Goal: Information Seeking & Learning: Find specific fact

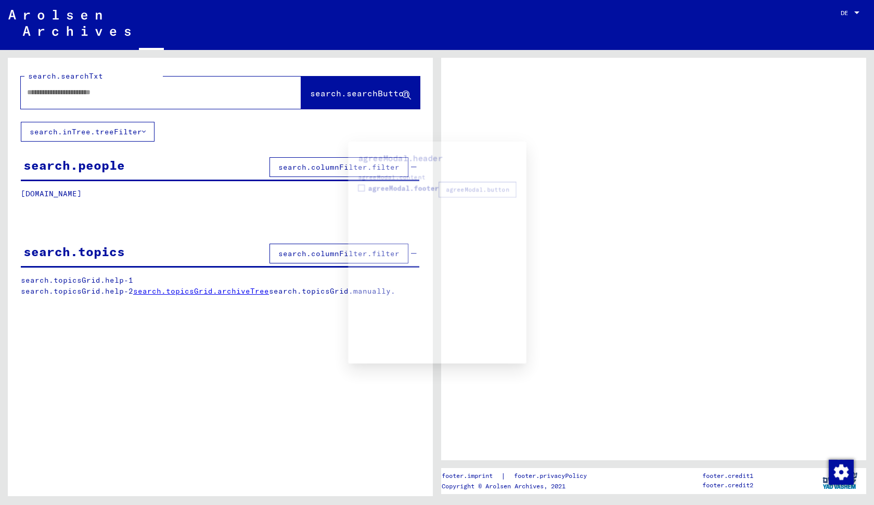
click at [349, 90] on div at bounding box center [437, 252] width 874 height 505
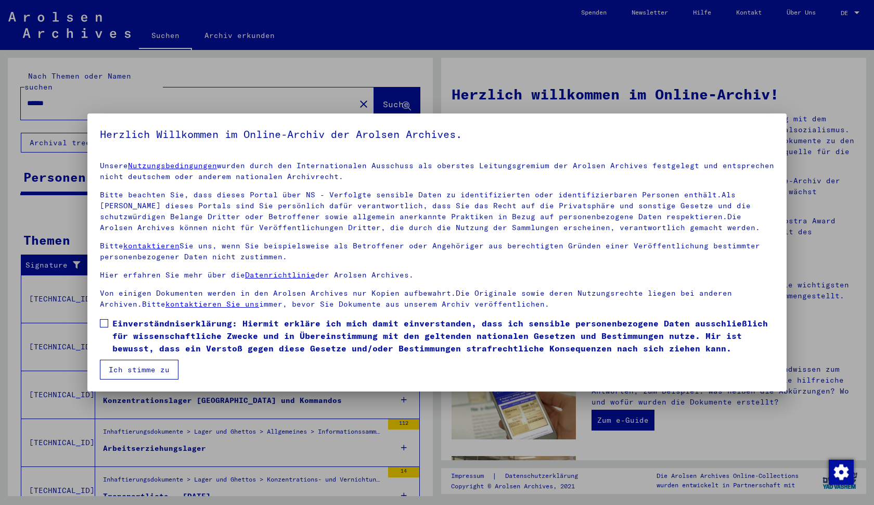
click at [106, 324] on span at bounding box center [104, 323] width 8 height 8
click at [147, 369] on button "Ich stimme zu" at bounding box center [139, 370] width 79 height 20
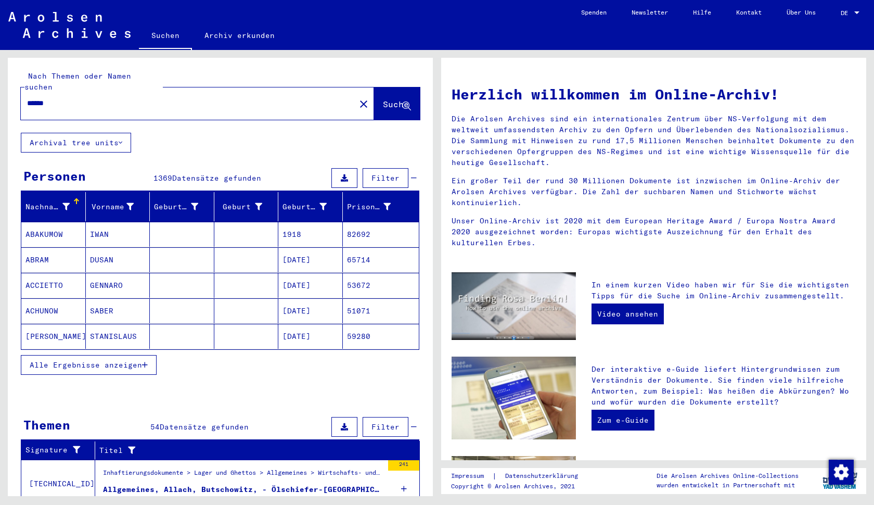
drag, startPoint x: 140, startPoint y: 90, endPoint x: 58, endPoint y: 92, distance: 82.2
click at [58, 98] on input "******" at bounding box center [185, 103] width 316 height 11
drag, startPoint x: 77, startPoint y: 95, endPoint x: 14, endPoint y: 94, distance: 63.5
click at [14, 94] on div "Nach Themen oder Namen suchen ****** close Suche" at bounding box center [220, 95] width 425 height 75
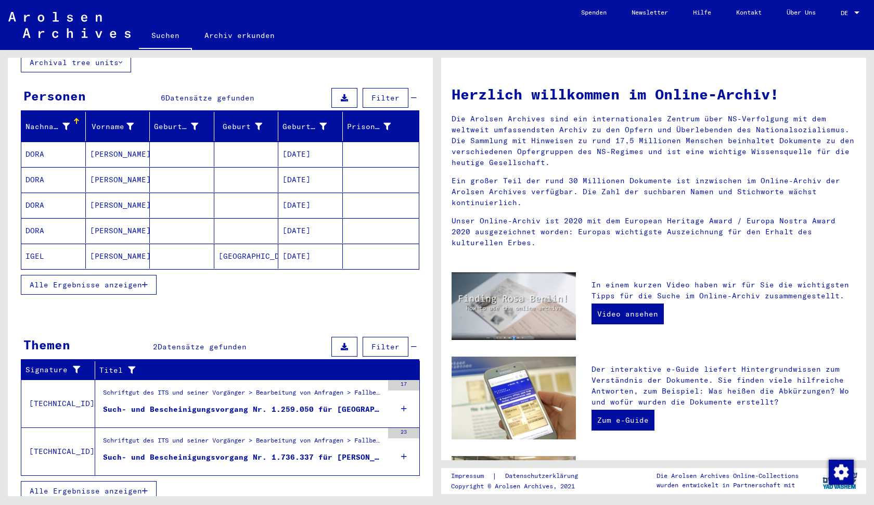
scroll to position [80, 0]
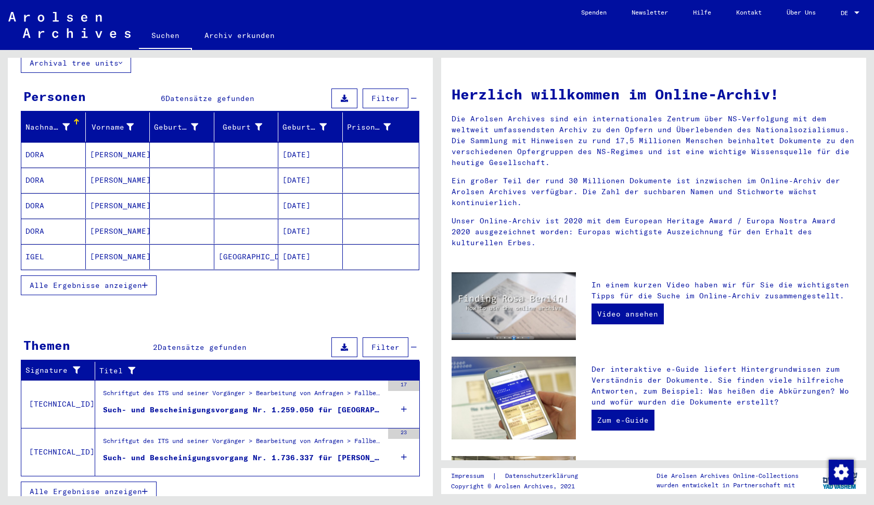
click at [403, 397] on icon at bounding box center [404, 409] width 6 height 36
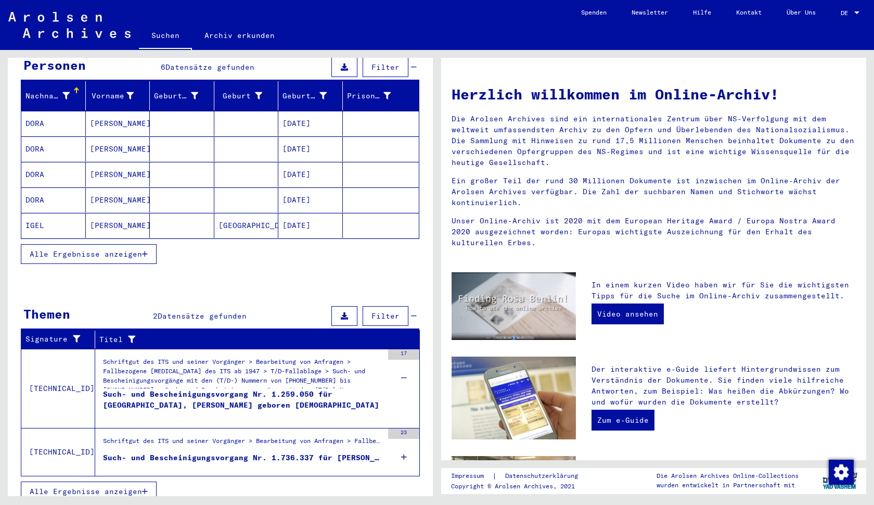
scroll to position [98, 0]
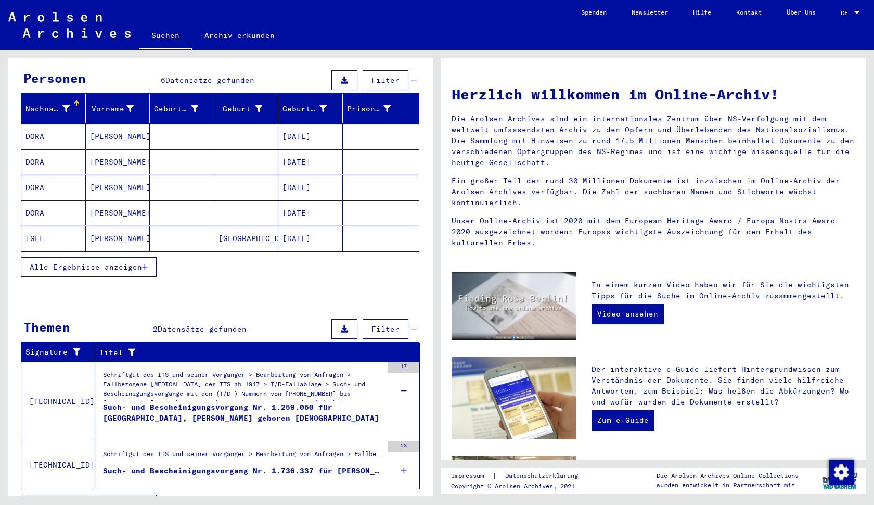
click at [232, 402] on div "Such- und Bescheinigungsvorgang Nr. 1.259.050 für [GEOGRAPHIC_DATA], [PERSON_NA…" at bounding box center [243, 417] width 280 height 31
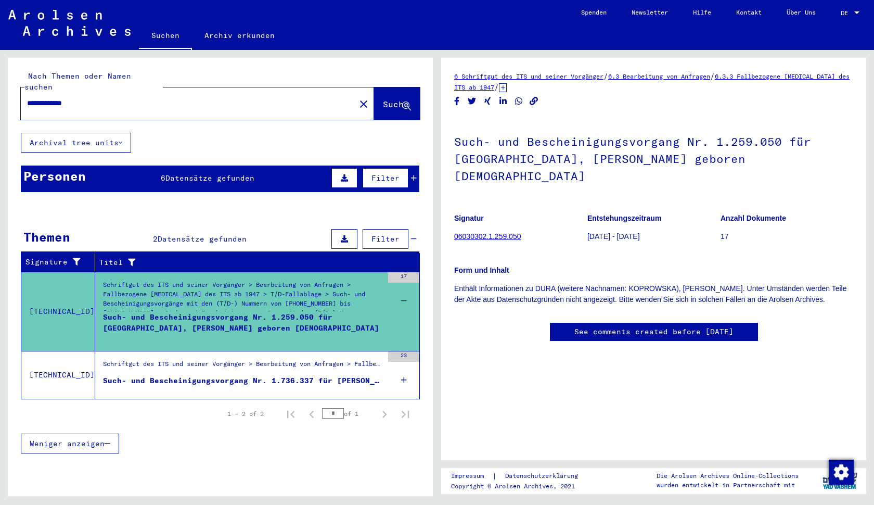
click at [305, 376] on figure "Such- und Bescheinigungsvorgang Nr. 1.736.337 für [PERSON_NAME] geboren [DEMOGR…" at bounding box center [243, 383] width 280 height 16
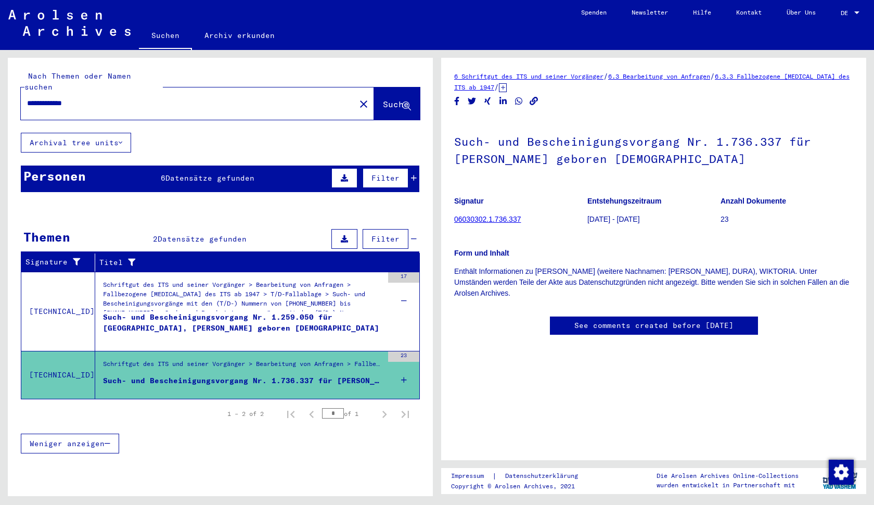
click at [309, 317] on div "Such- und Bescheinigungsvorgang Nr. 1.259.050 für [GEOGRAPHIC_DATA], [PERSON_NA…" at bounding box center [243, 327] width 280 height 31
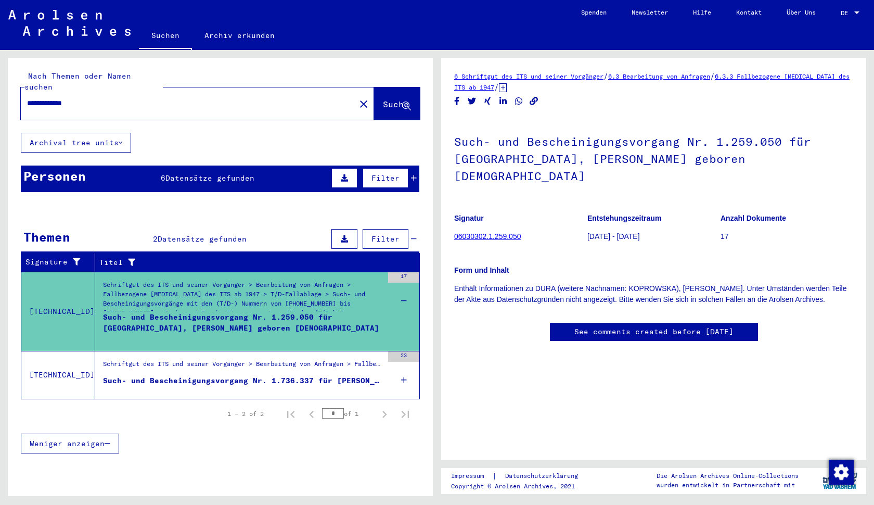
click at [353, 229] on button at bounding box center [344, 239] width 26 height 20
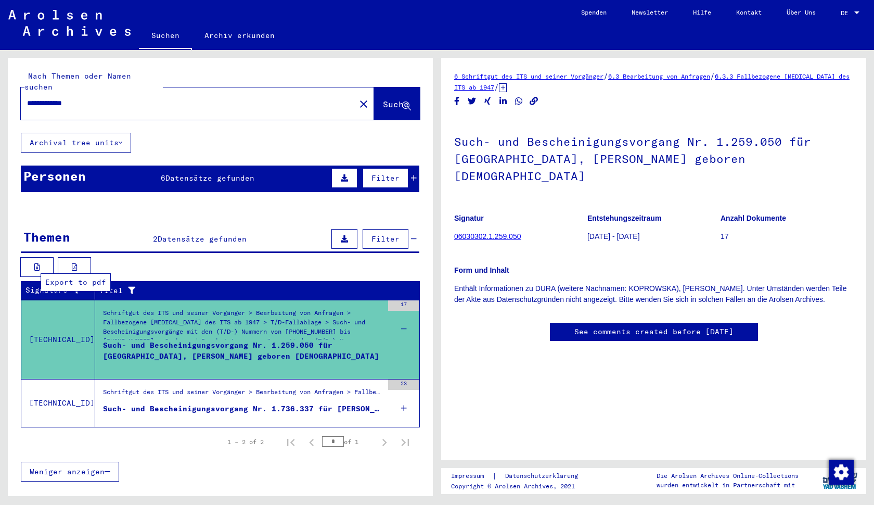
click at [71, 262] on button at bounding box center [74, 267] width 33 height 20
drag, startPoint x: 89, startPoint y: 93, endPoint x: 51, endPoint y: 95, distance: 38.6
click at [51, 98] on input "**********" at bounding box center [188, 103] width 322 height 11
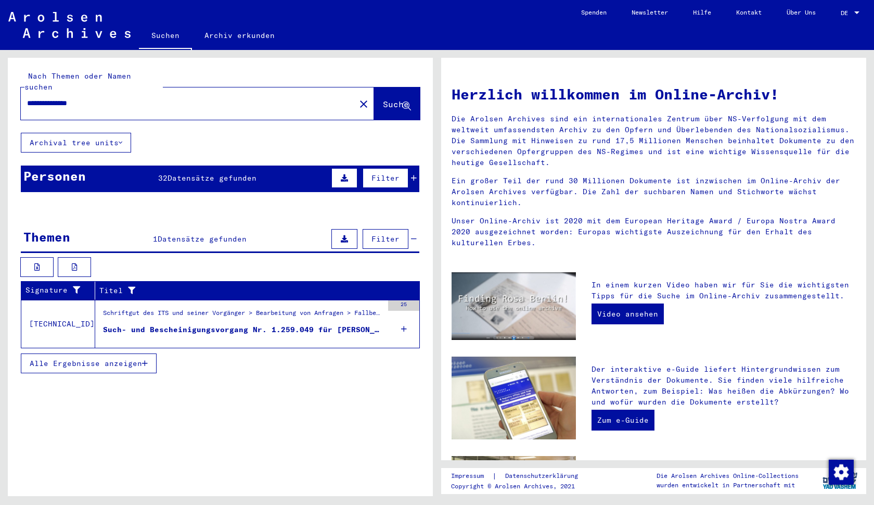
type input "**********"
click at [227, 325] on figure "Such- und Bescheinigungsvorgang Nr. 1.259.049 für [PERSON_NAME] geboren [DEMOGR…" at bounding box center [243, 332] width 280 height 16
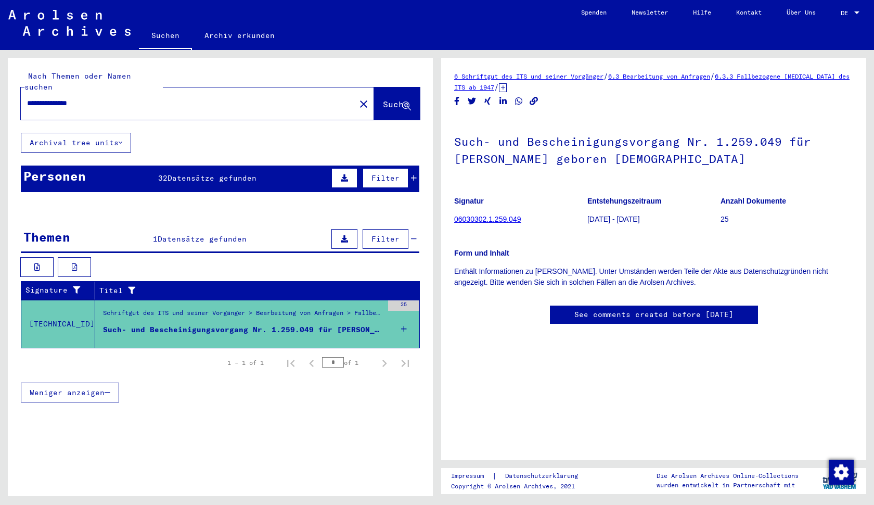
scroll to position [116, 0]
drag, startPoint x: 535, startPoint y: 106, endPoint x: 454, endPoint y: 106, distance: 81.2
click at [454, 188] on figure "Signatur 06030302.1.259.049" at bounding box center [520, 211] width 133 height 47
copy link "06030302.1.259.049"
